Goal: Transaction & Acquisition: Purchase product/service

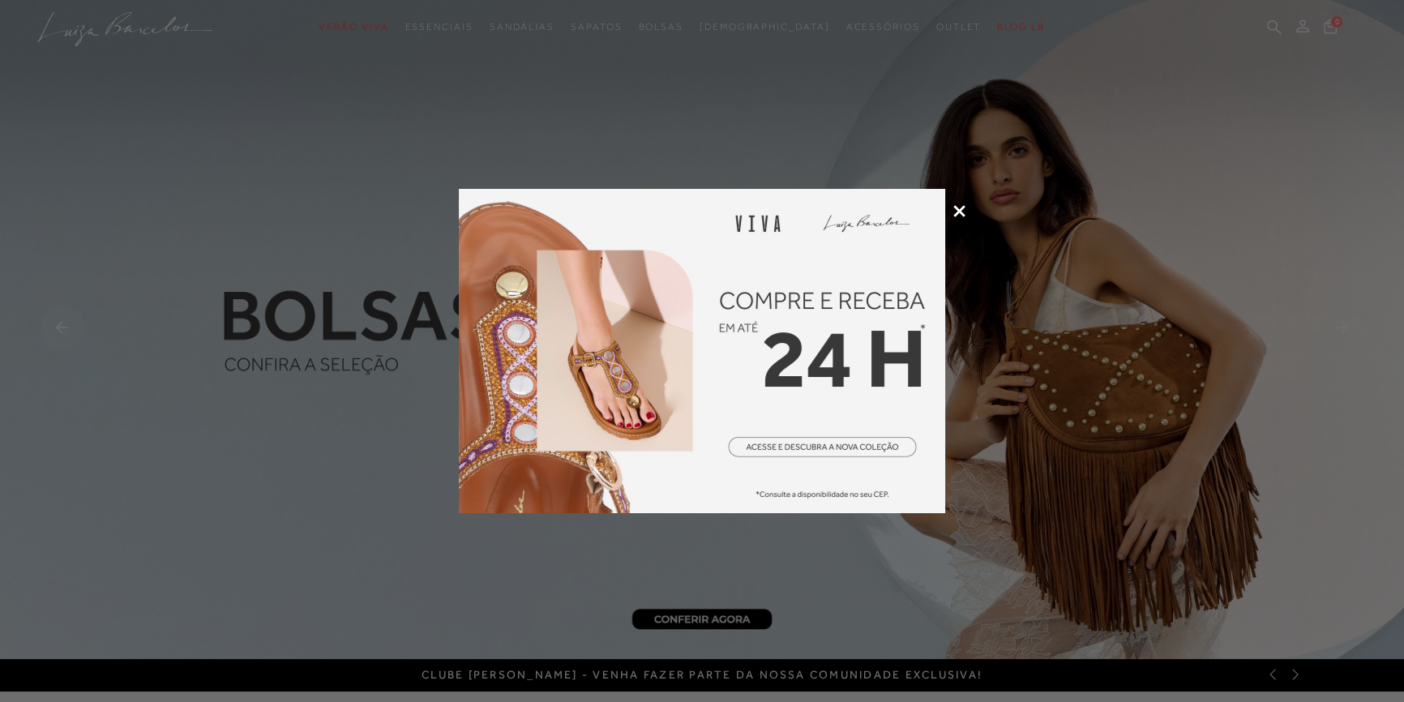
click at [959, 212] on icon at bounding box center [959, 211] width 12 height 12
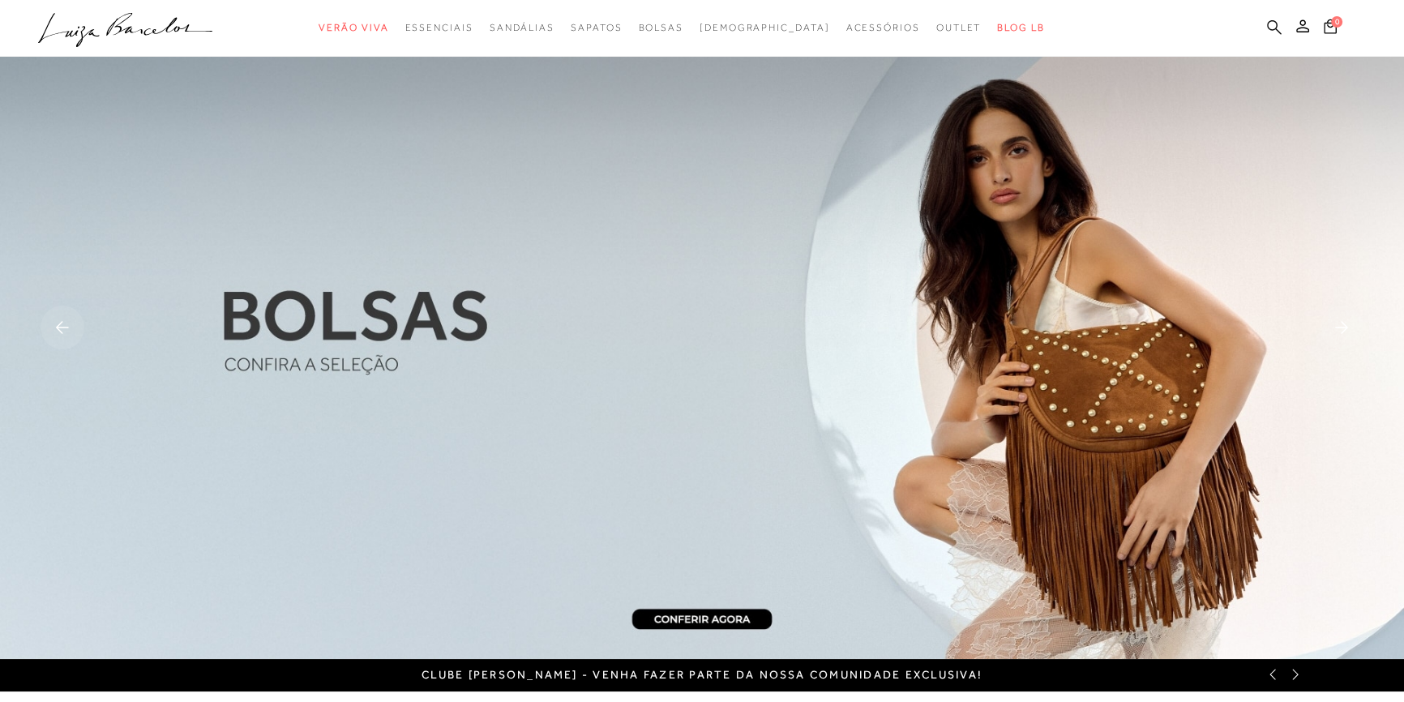
click at [1271, 28] on icon at bounding box center [1274, 26] width 15 height 15
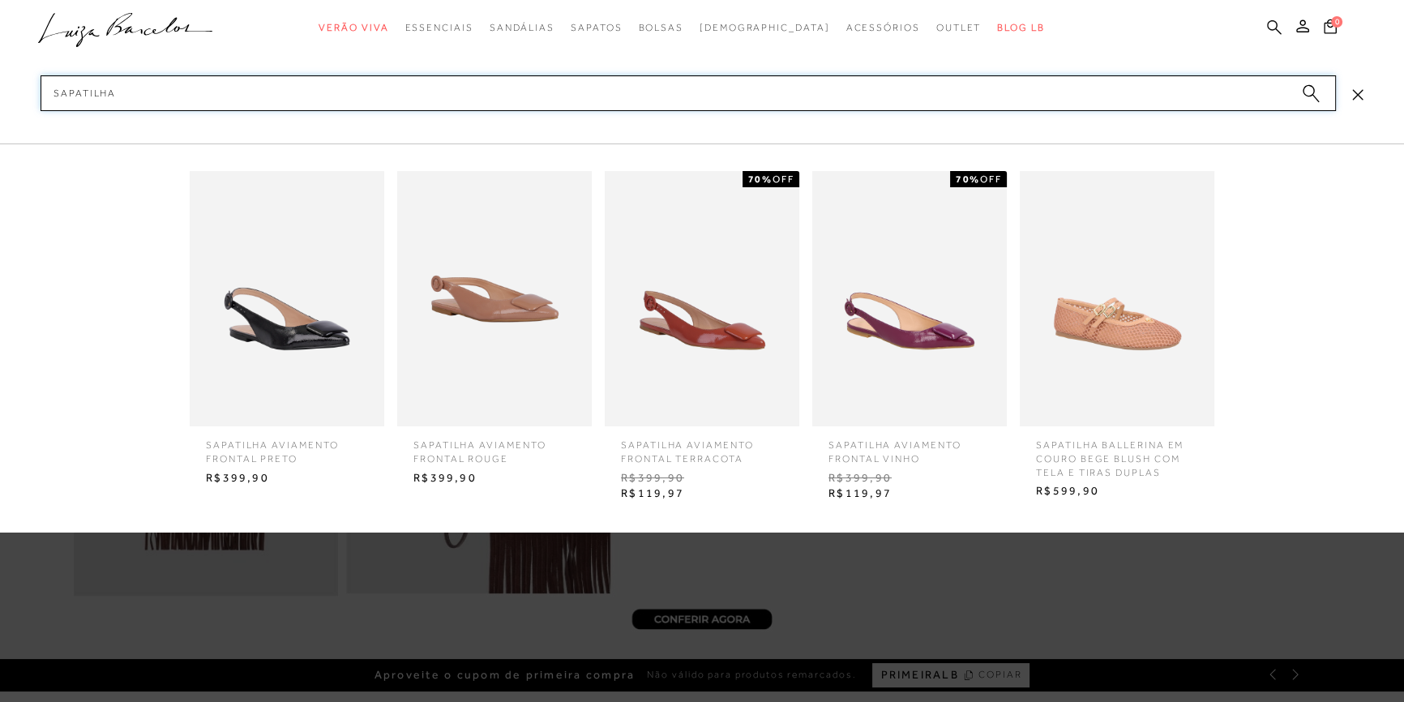
type input "sapatilha"
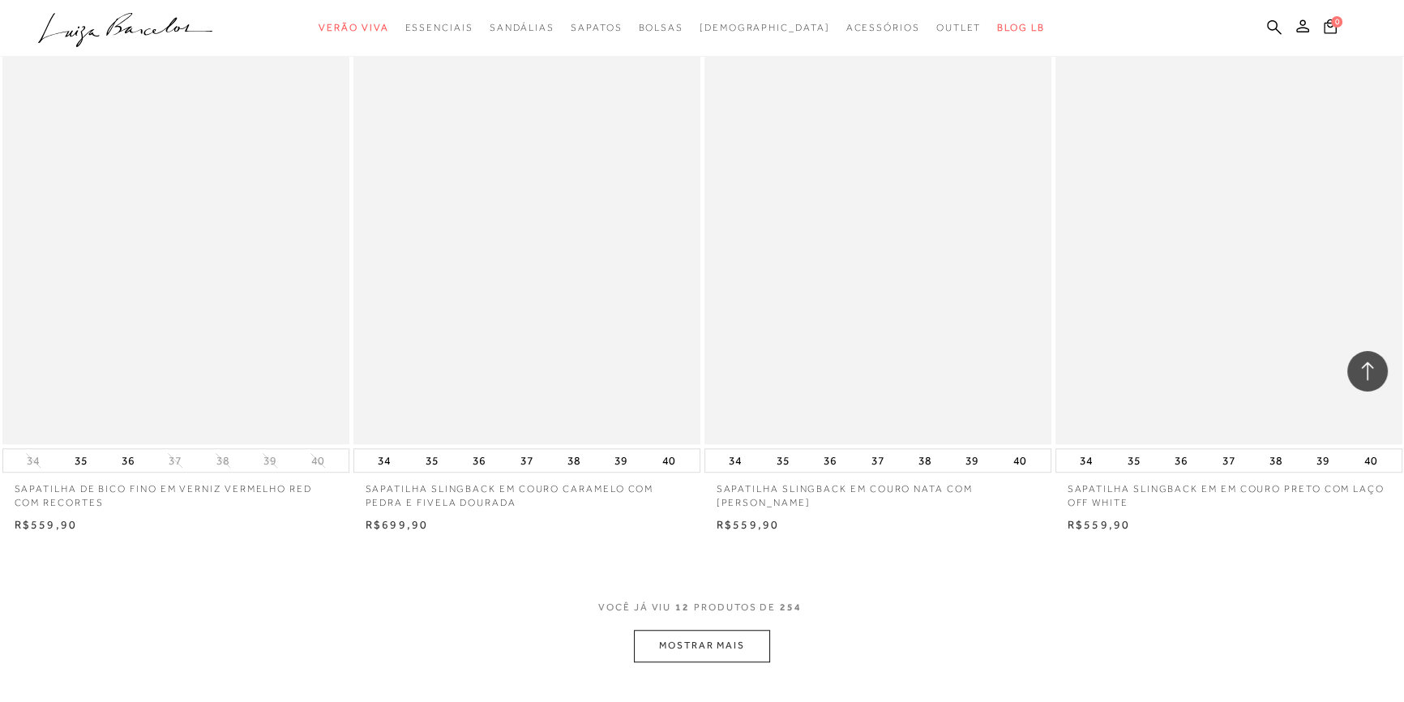
scroll to position [1621, 0]
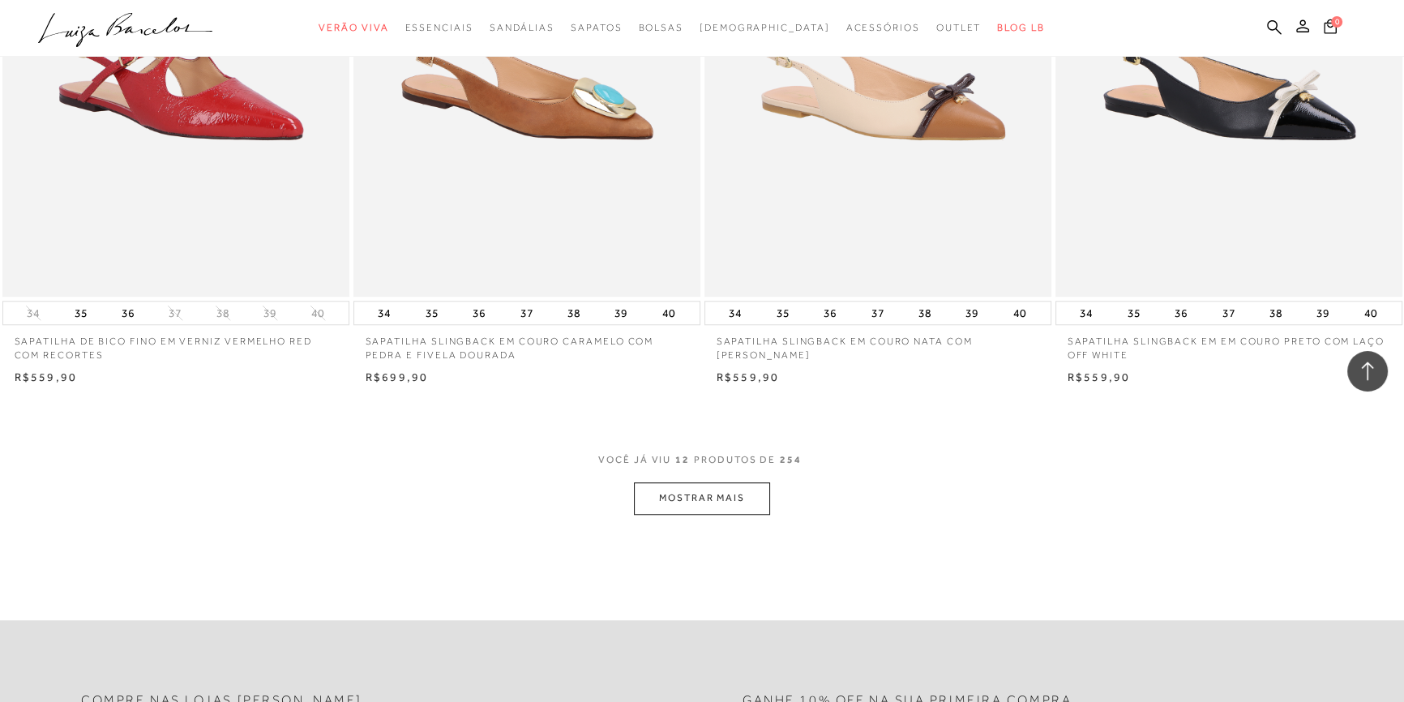
click at [708, 490] on button "MOSTRAR MAIS" at bounding box center [702, 498] width 136 height 32
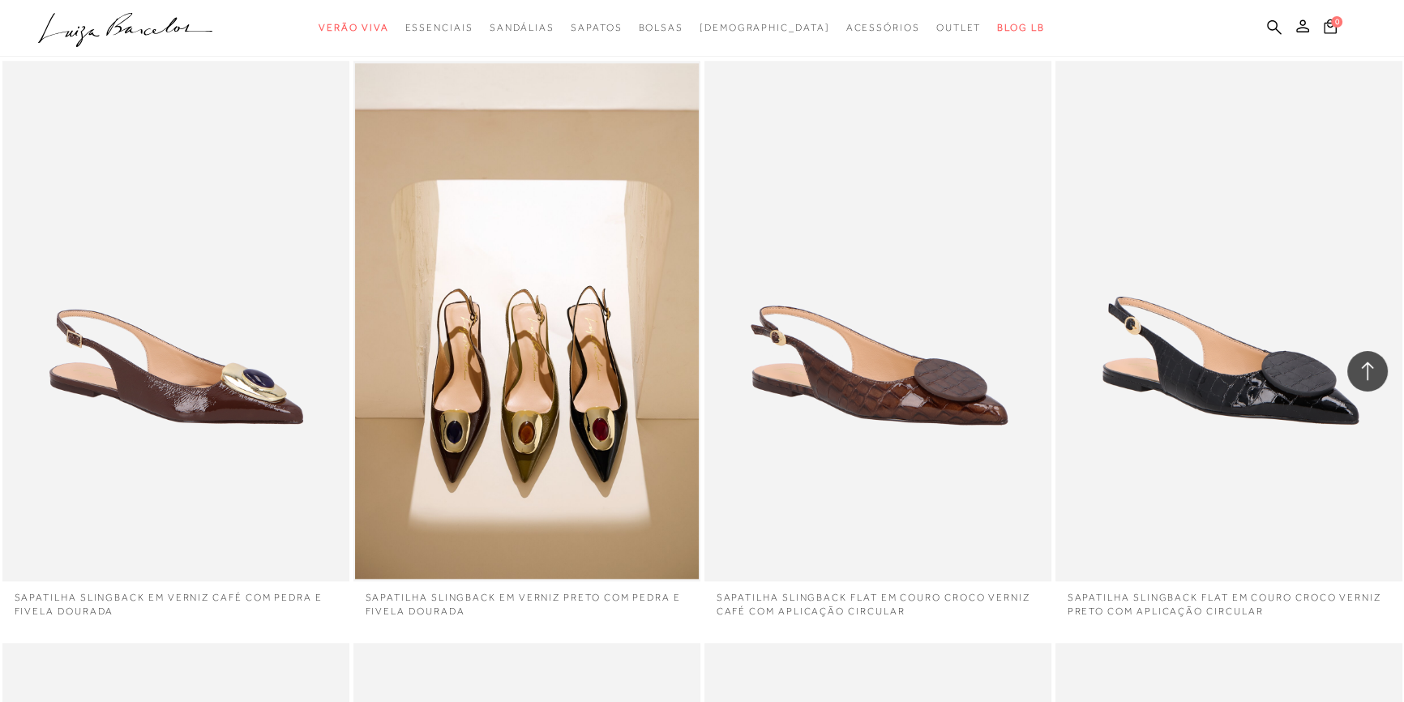
scroll to position [1989, 0]
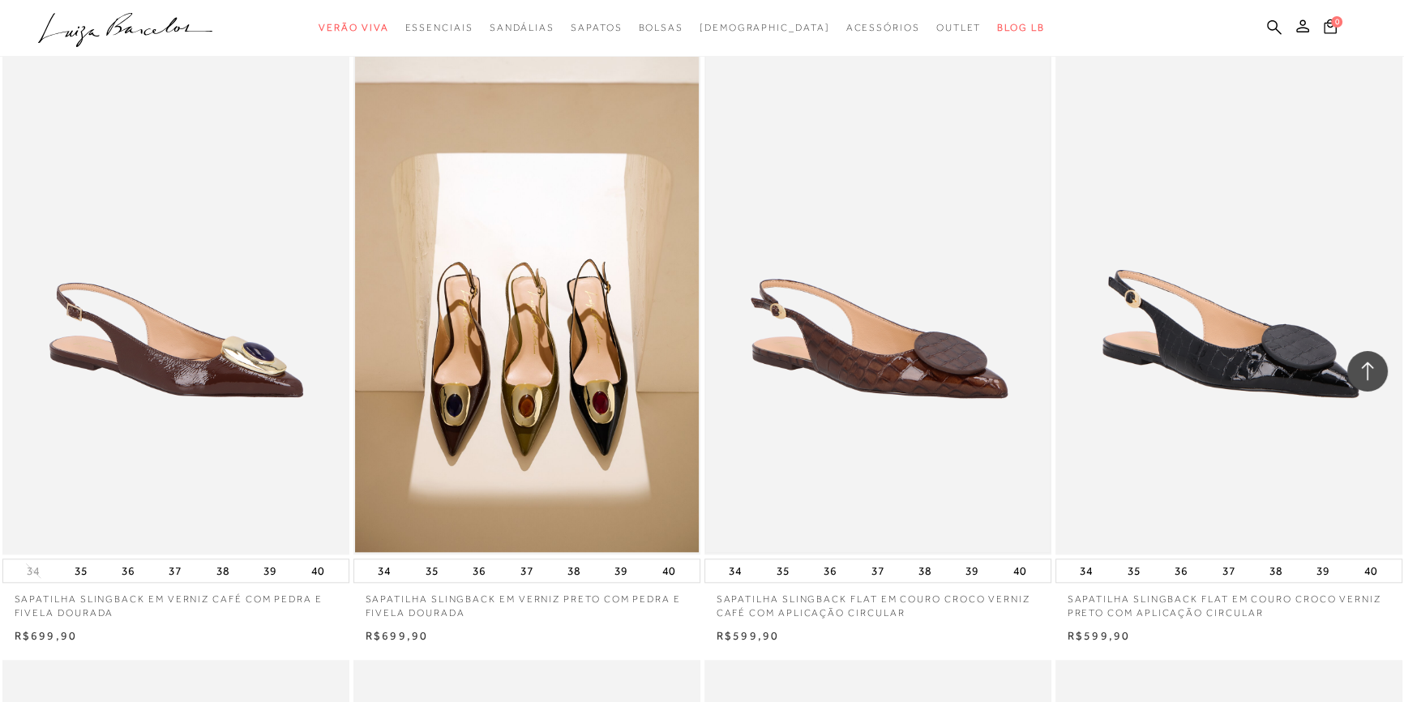
click at [951, 477] on img at bounding box center [878, 293] width 344 height 515
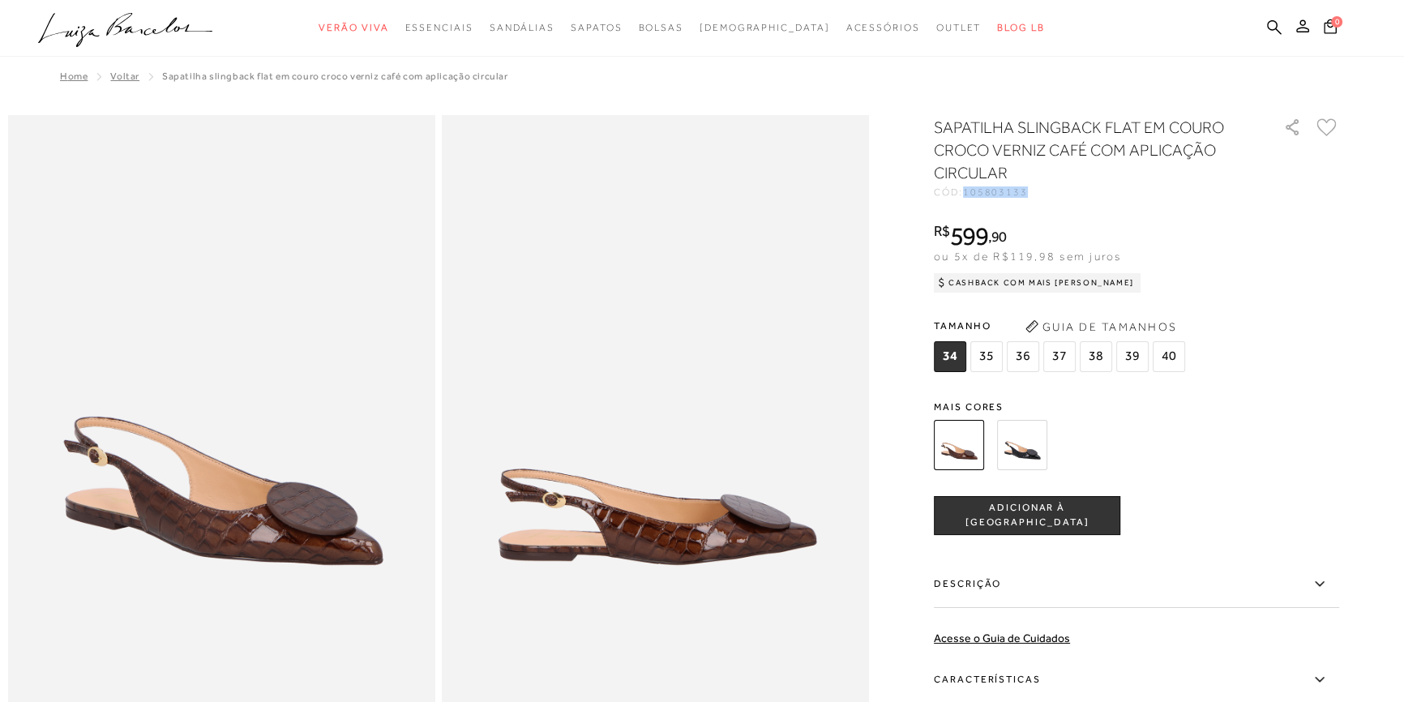
drag, startPoint x: 972, startPoint y: 190, endPoint x: 1059, endPoint y: 194, distance: 87.6
click at [1059, 194] on div "CÓD: 105803133" at bounding box center [1096, 192] width 324 height 10
copy span "105803133"
click at [1273, 19] on icon at bounding box center [1274, 26] width 15 height 15
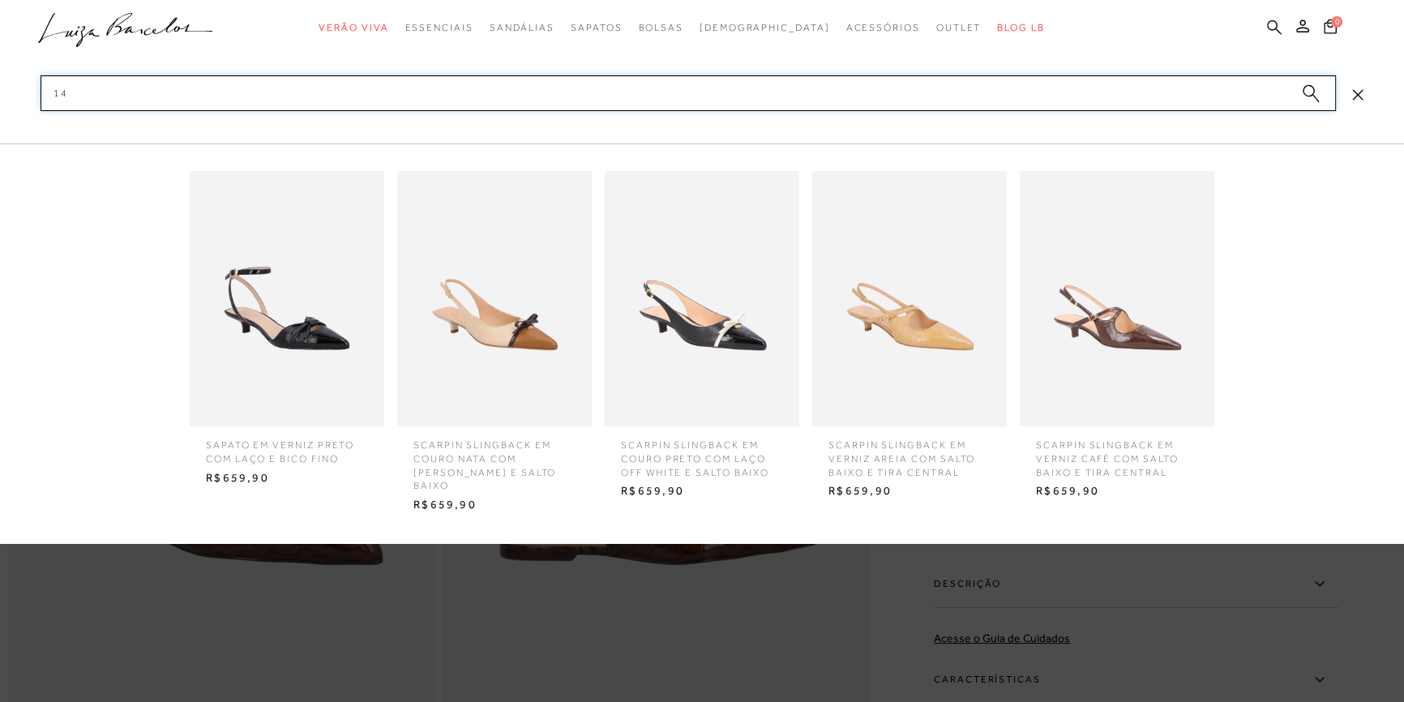
type input "1"
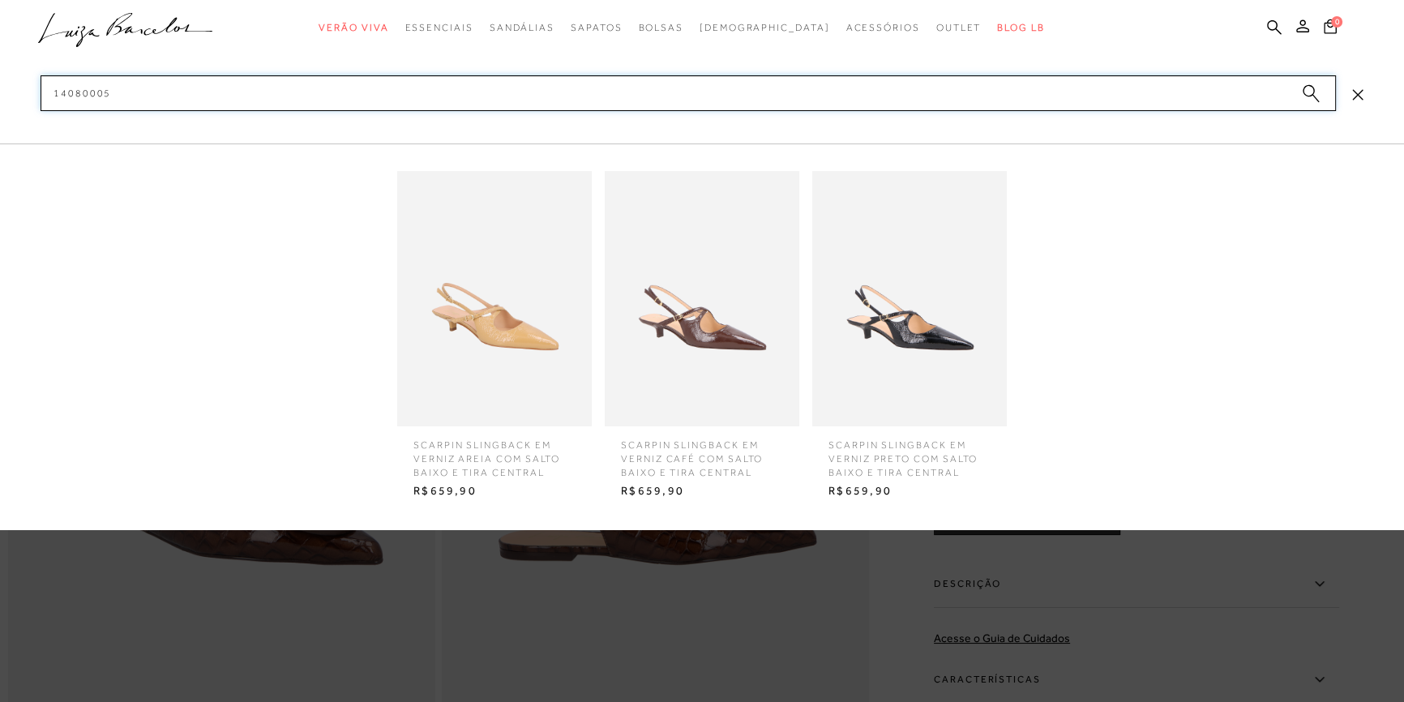
type input "14080005"
click at [935, 396] on img at bounding box center [909, 298] width 195 height 255
